Goal: Task Accomplishment & Management: Manage account settings

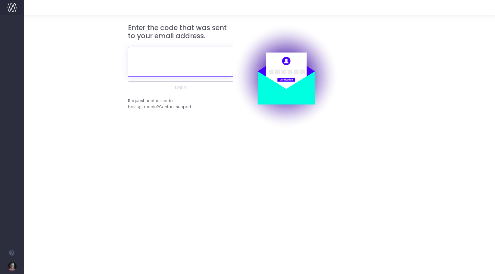
click at [151, 76] on input "text" at bounding box center [180, 62] width 105 height 30
paste input "264939"
type input "264939"
click at [157, 178] on div "Enter the code that was sent to your email address. 264939 Log in Request anoth…" at bounding box center [259, 144] width 471 height 259
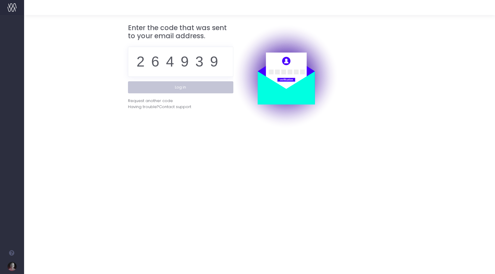
click at [177, 87] on button "Log in" at bounding box center [180, 87] width 105 height 12
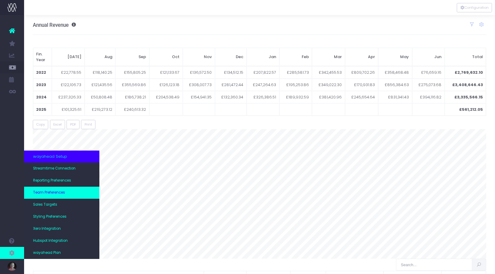
click at [50, 187] on link "Team Preferences" at bounding box center [61, 193] width 75 height 12
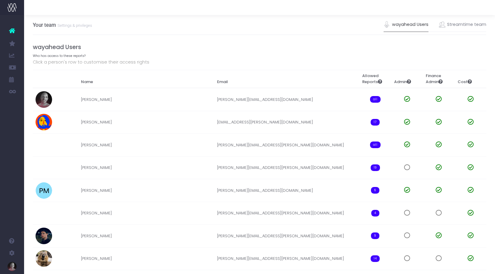
click at [416, 21] on link "wayahead Users" at bounding box center [405, 25] width 45 height 14
click at [462, 25] on link "Streamtime team" at bounding box center [463, 25] width 48 height 14
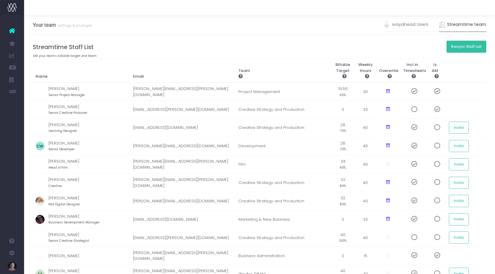
click at [470, 48] on button "Resync Staff List" at bounding box center [466, 47] width 40 height 12
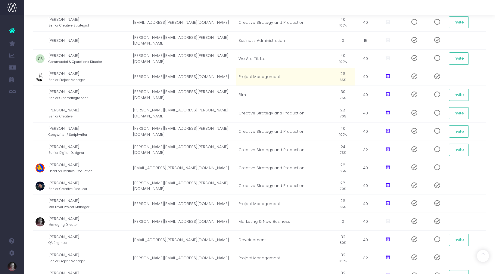
scroll to position [208, 0]
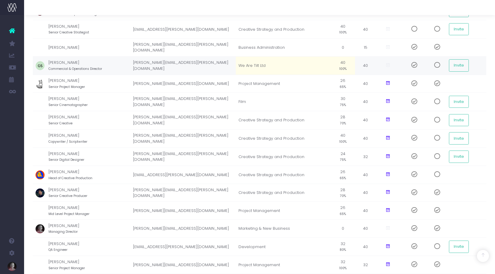
click at [260, 64] on td "We Are Tilt Ltd" at bounding box center [283, 65] width 95 height 18
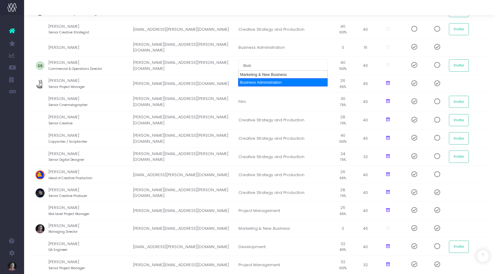
click at [265, 81] on div "Business Administration" at bounding box center [282, 82] width 89 height 8
type input "Business Administration"
click at [320, 11] on div at bounding box center [259, 7] width 471 height 15
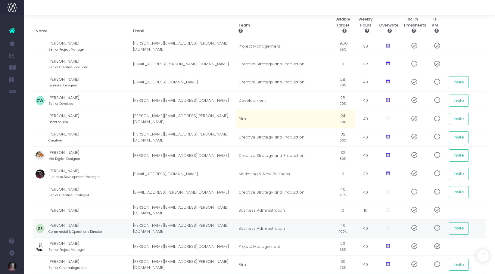
scroll to position [0, 0]
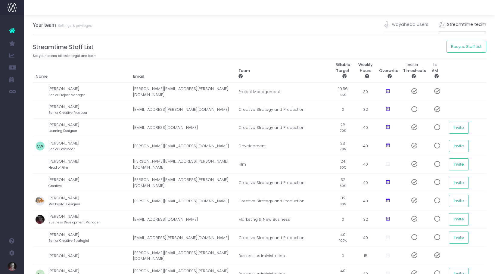
click at [466, 75] on th at bounding box center [466, 71] width 40 height 24
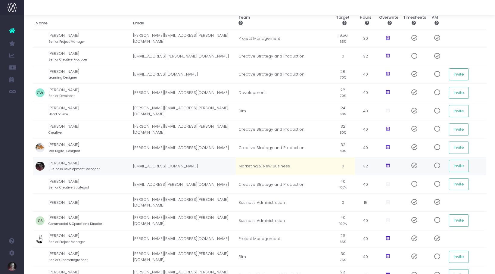
scroll to position [97, 0]
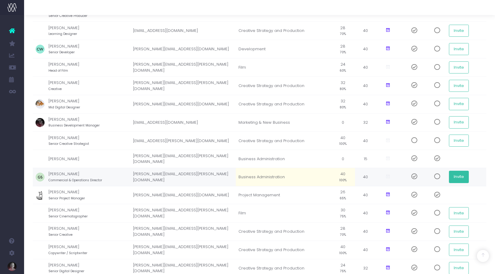
click at [462, 177] on button "Invite" at bounding box center [459, 177] width 20 height 12
click at [457, 176] on button "Invite" at bounding box center [459, 177] width 20 height 12
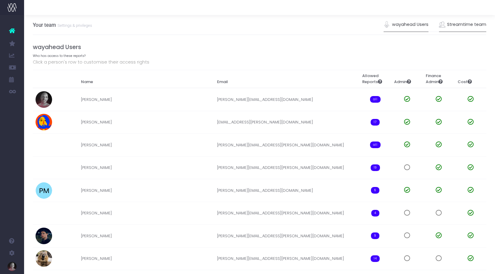
click at [459, 24] on link "Streamtime team" at bounding box center [463, 25] width 48 height 14
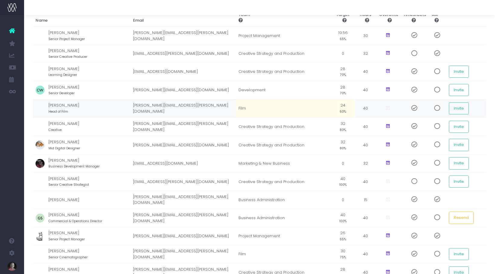
scroll to position [103, 0]
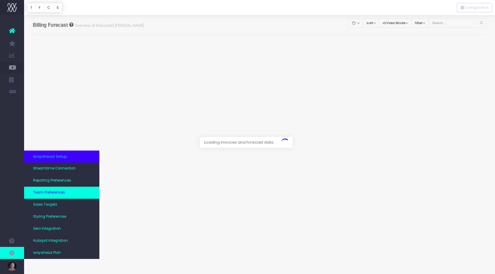
click at [58, 193] on span "Team Preferences" at bounding box center [49, 192] width 32 height 5
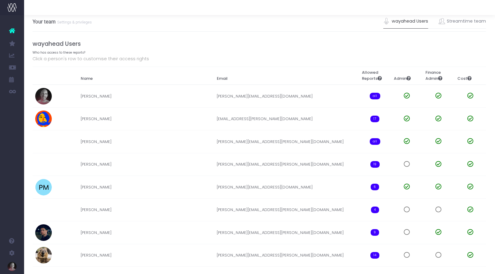
scroll to position [0, 0]
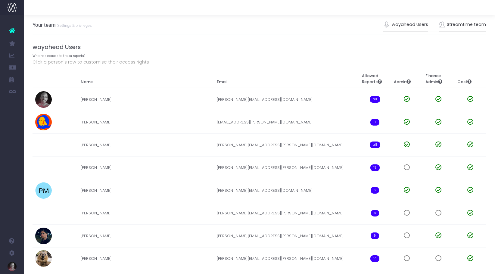
click at [465, 23] on link "Streamtime team" at bounding box center [462, 25] width 48 height 14
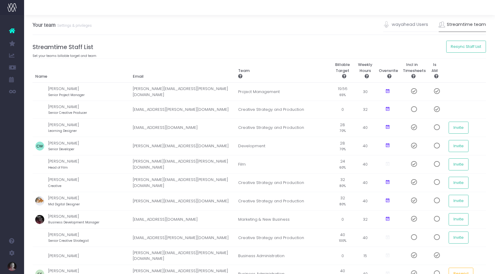
click at [302, 48] on h4 "Streamtime Staff List" at bounding box center [258, 47] width 453 height 7
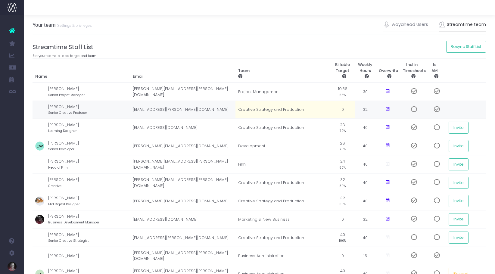
click at [206, 109] on td "[EMAIL_ADDRESS][PERSON_NAME][DOMAIN_NAME]" at bounding box center [182, 109] width 105 height 18
click at [412, 109] on span at bounding box center [411, 109] width 11 height 6
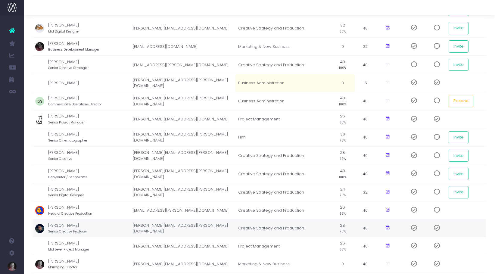
scroll to position [0, 0]
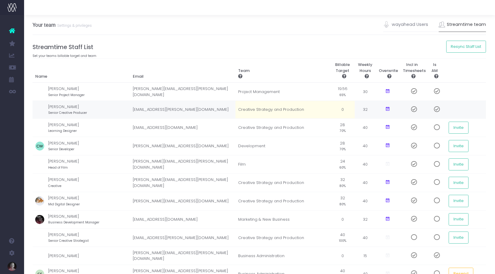
click at [344, 109] on td "0" at bounding box center [342, 109] width 24 height 18
type input "22.5"
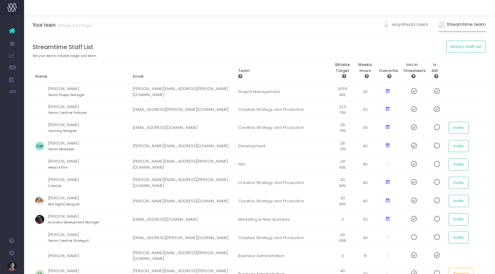
click at [307, 62] on th "Team" at bounding box center [282, 71] width 95 height 24
click at [256, 34] on div "Your team Settings & privileges wayahead Users Streamtime team" at bounding box center [258, 25] width 453 height 20
